Goal: Navigation & Orientation: Find specific page/section

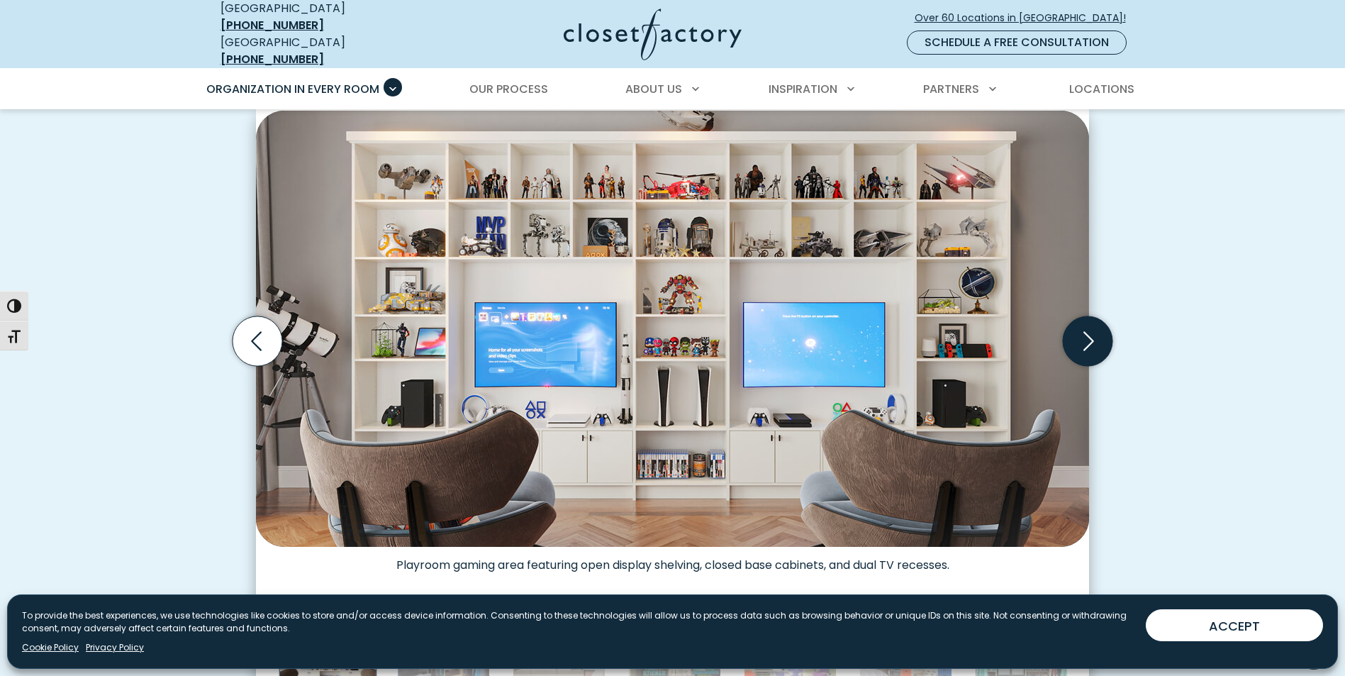
click at [1091, 340] on icon "Next slide" at bounding box center [1088, 341] width 50 height 50
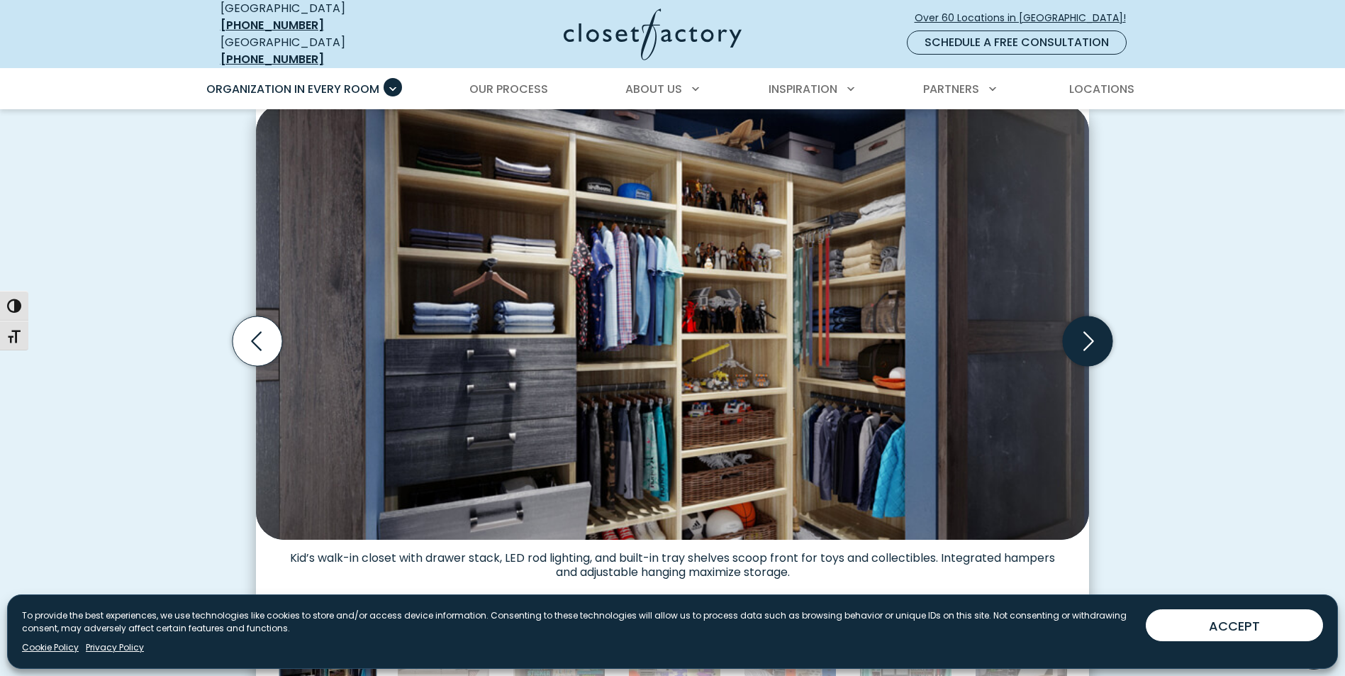
click at [1091, 342] on icon "Next slide" at bounding box center [1088, 341] width 50 height 50
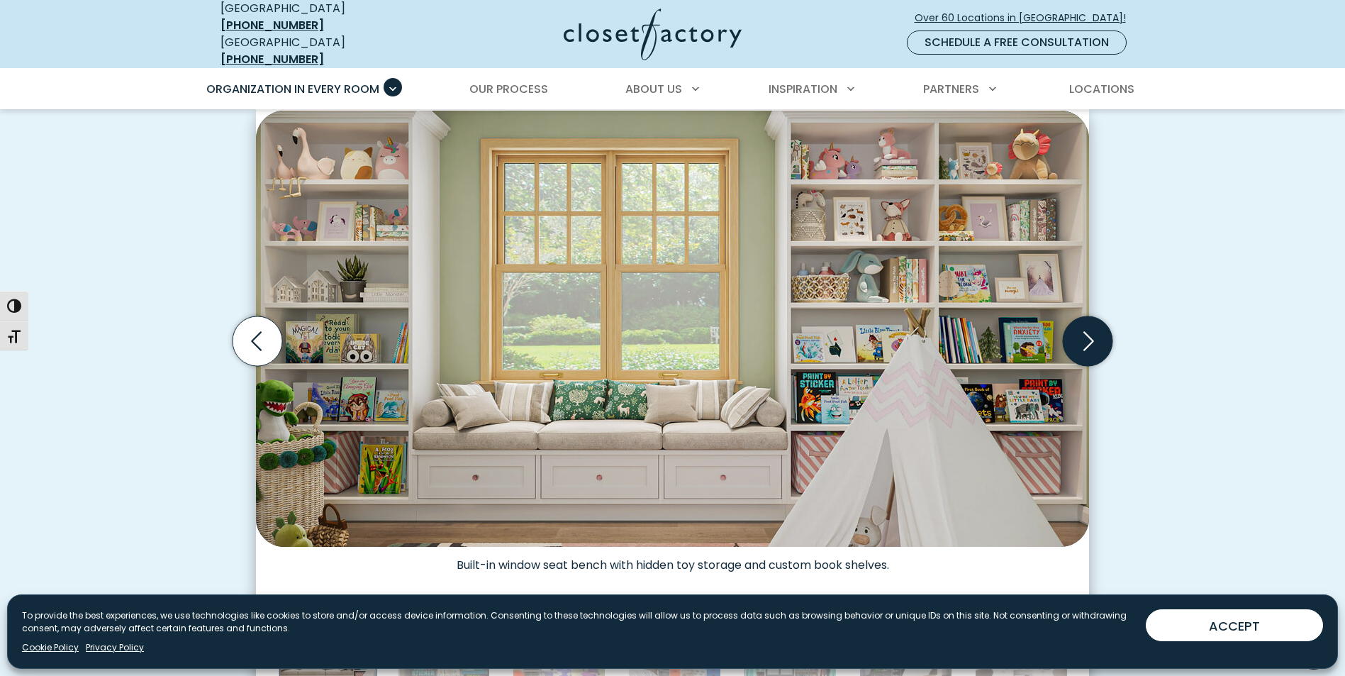
click at [1090, 344] on icon "Next slide" at bounding box center [1088, 341] width 50 height 50
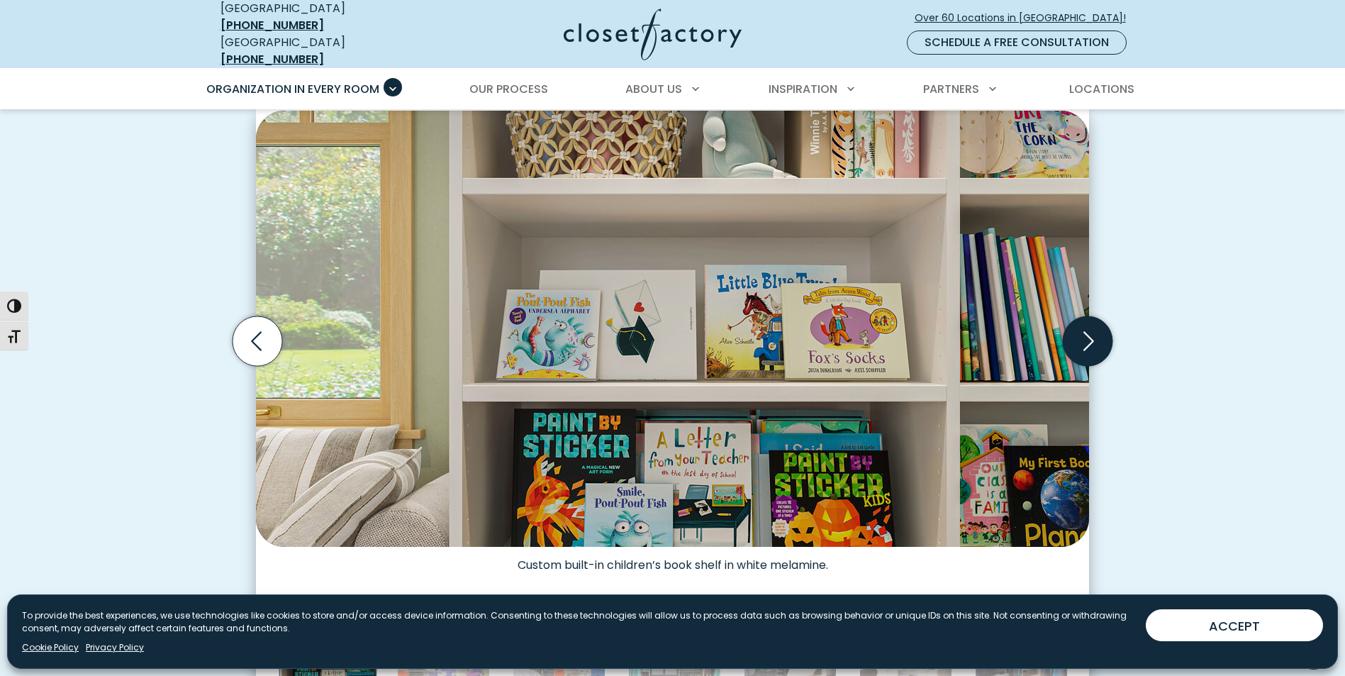
click at [1090, 344] on icon "Next slide" at bounding box center [1088, 341] width 50 height 50
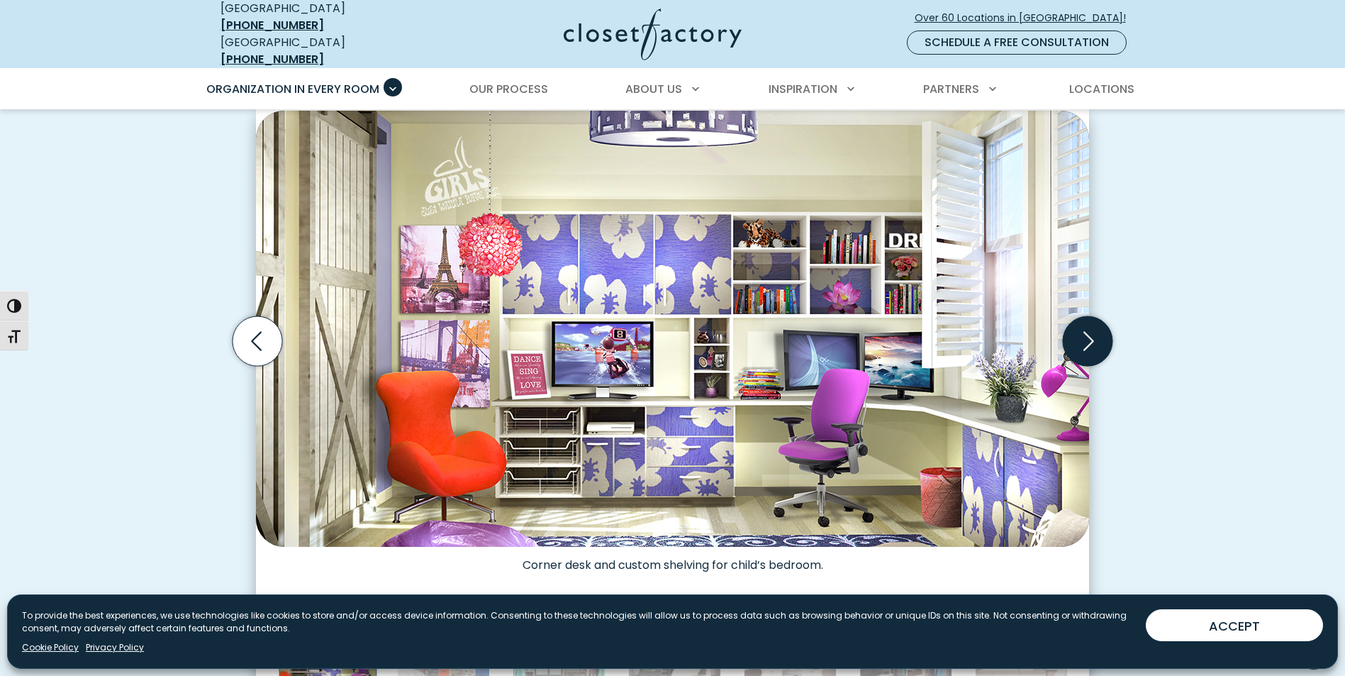
click at [1090, 344] on icon "Next slide" at bounding box center [1088, 341] width 50 height 50
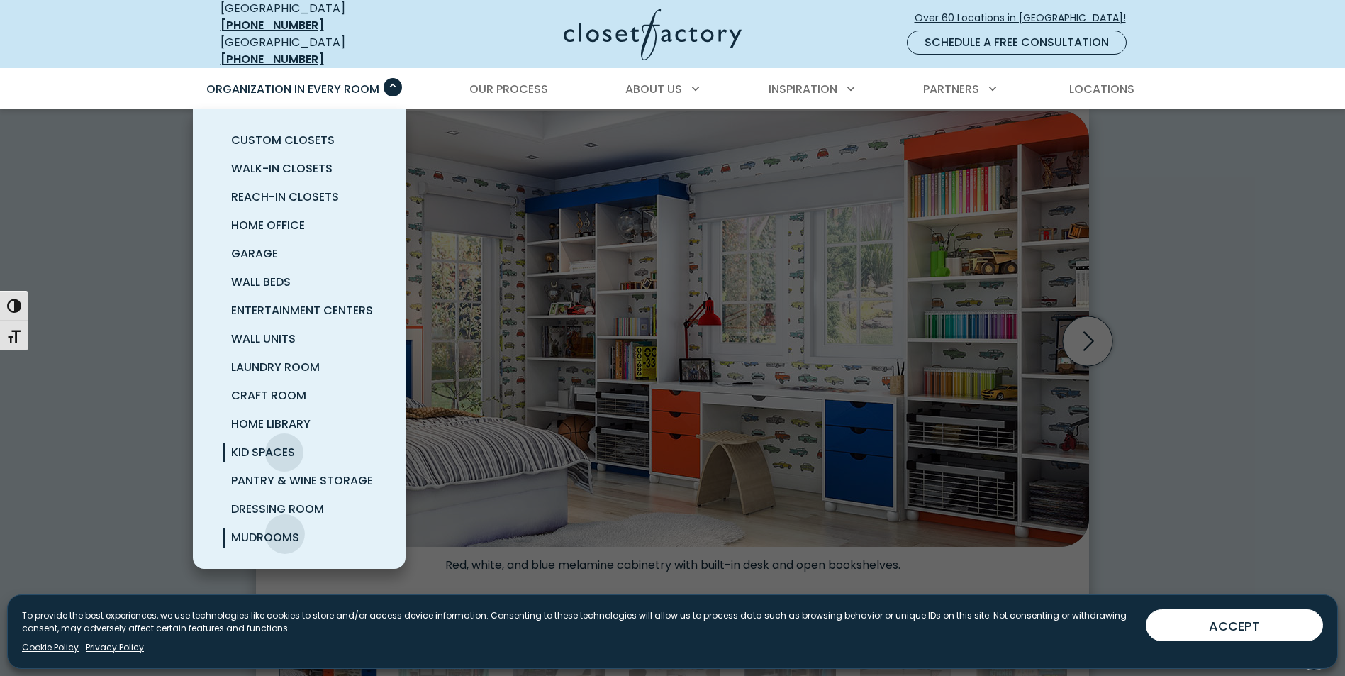
click at [284, 529] on span "Mudrooms" at bounding box center [265, 537] width 68 height 16
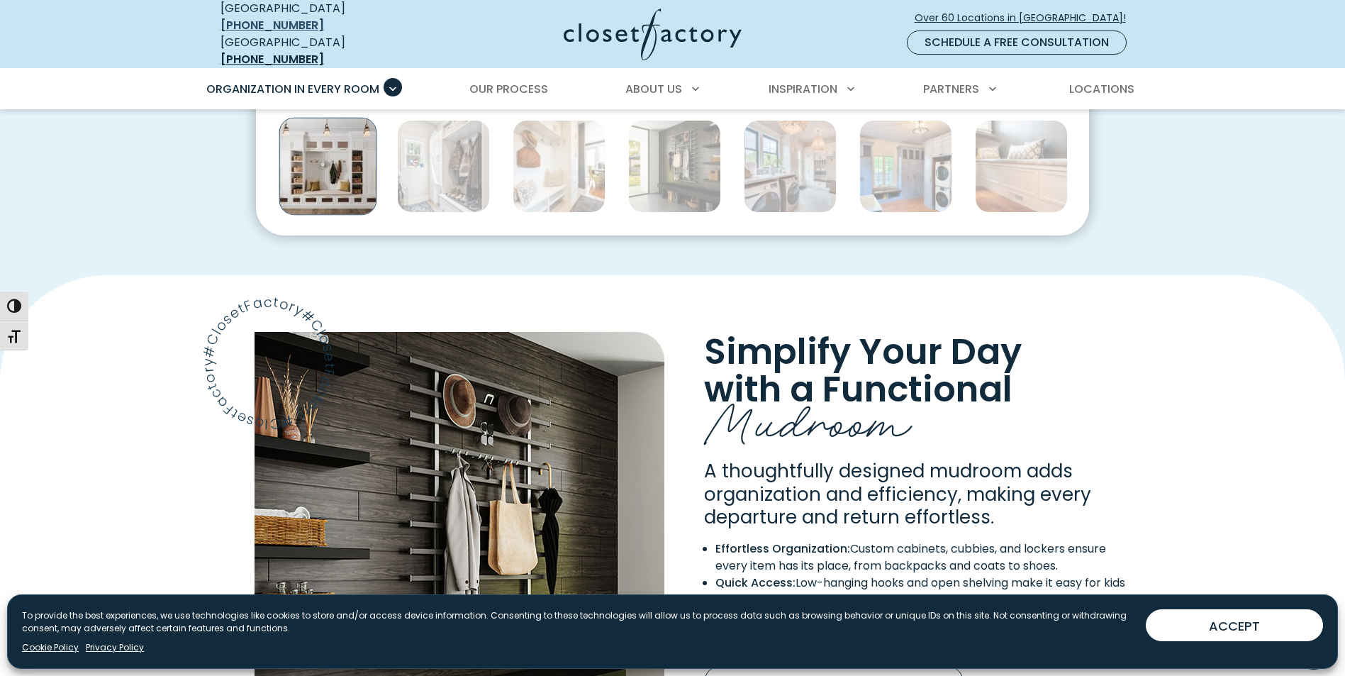
scroll to position [851, 0]
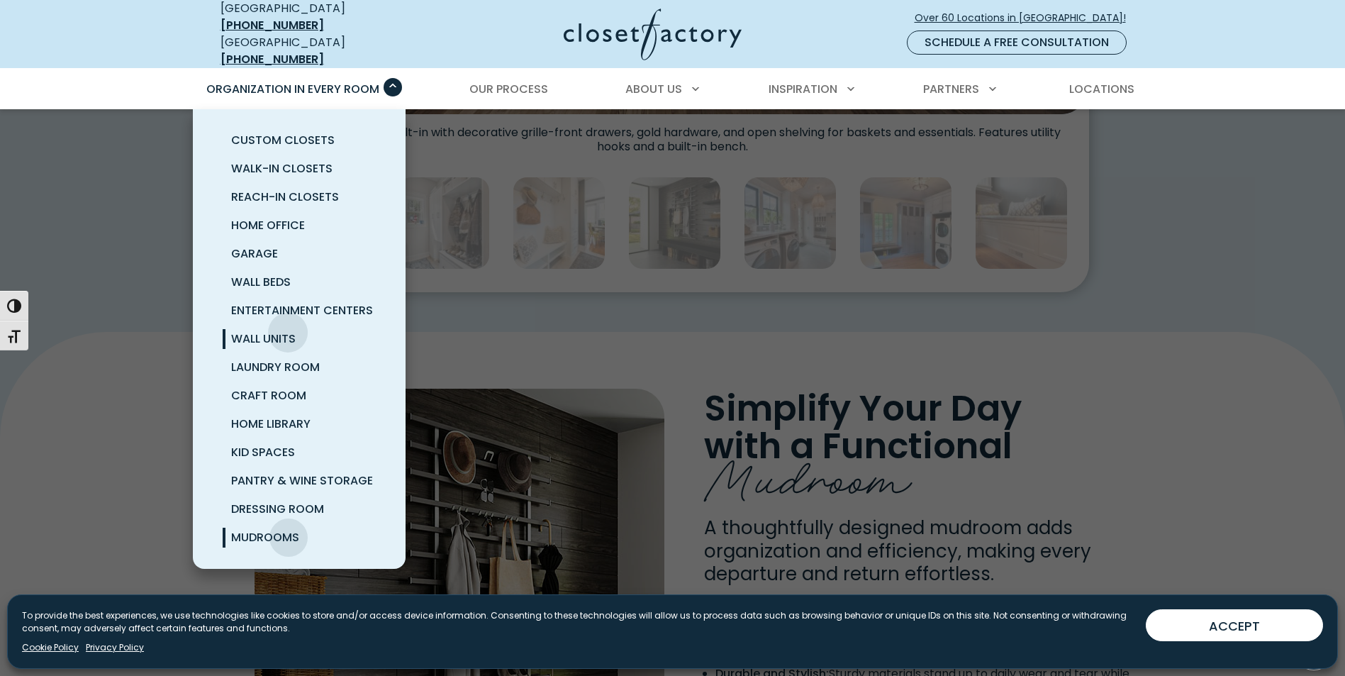
click at [288, 330] on span "Wall Units" at bounding box center [263, 338] width 65 height 16
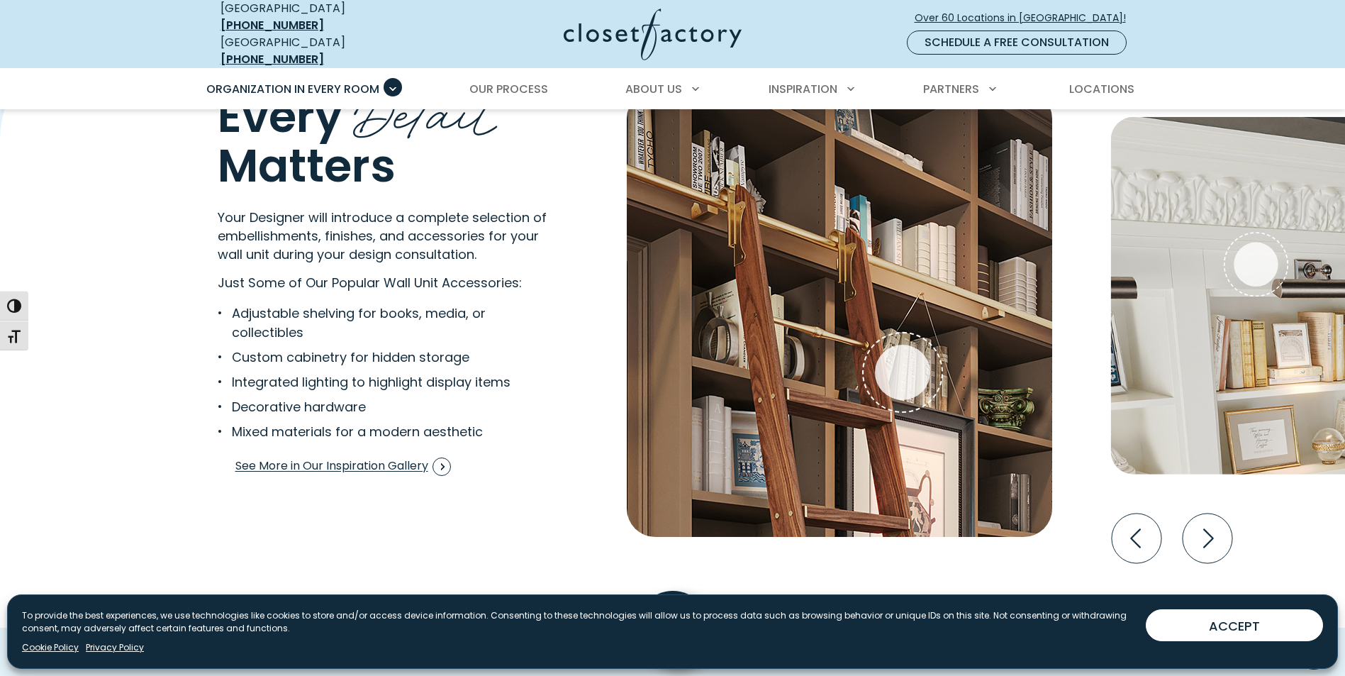
scroll to position [2642, 0]
